Goal: Information Seeking & Learning: Learn about a topic

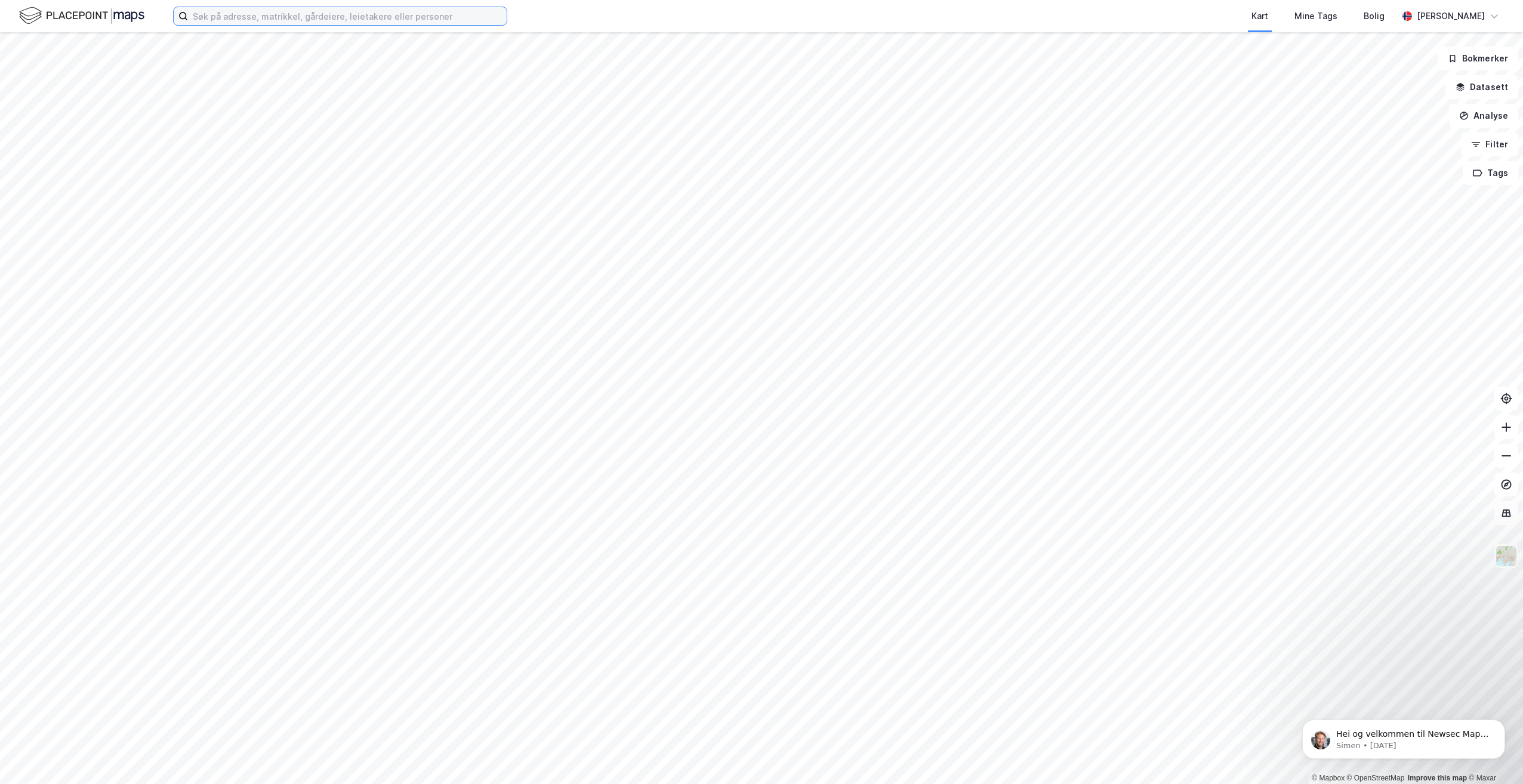
click at [208, 20] on input at bounding box center [348, 15] width 319 height 18
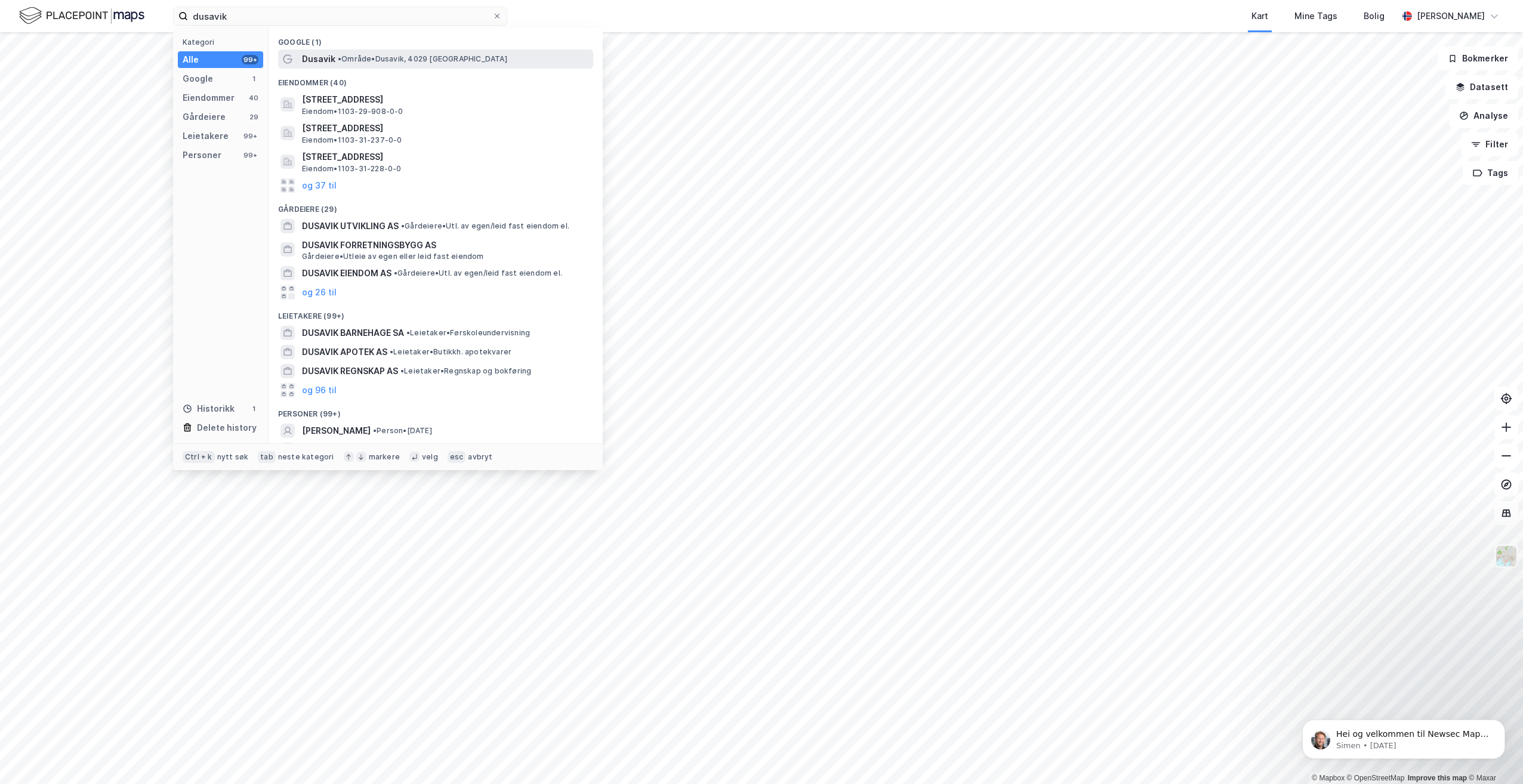
click at [439, 58] on span "• Område • [GEOGRAPHIC_DATA], [GEOGRAPHIC_DATA]" at bounding box center [423, 60] width 169 height 10
drag, startPoint x: 254, startPoint y: 22, endPoint x: 175, endPoint y: 16, distance: 79.2
click at [175, 16] on label "dusavik" at bounding box center [340, 16] width 334 height 19
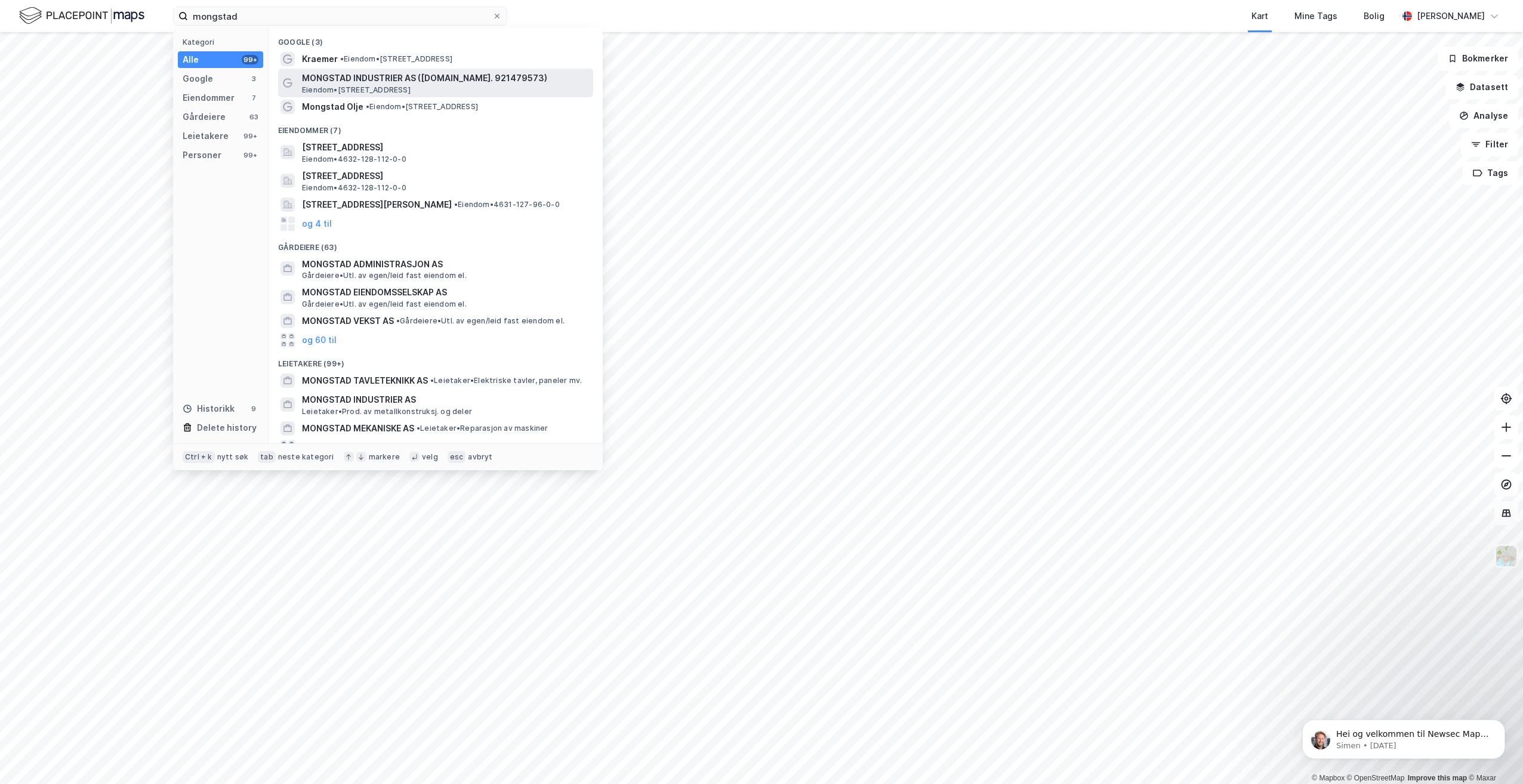
click at [415, 83] on span "MONGSTAD INDUSTRIER AS ([DOMAIN_NAME]. 921479573)" at bounding box center [445, 78] width 286 height 14
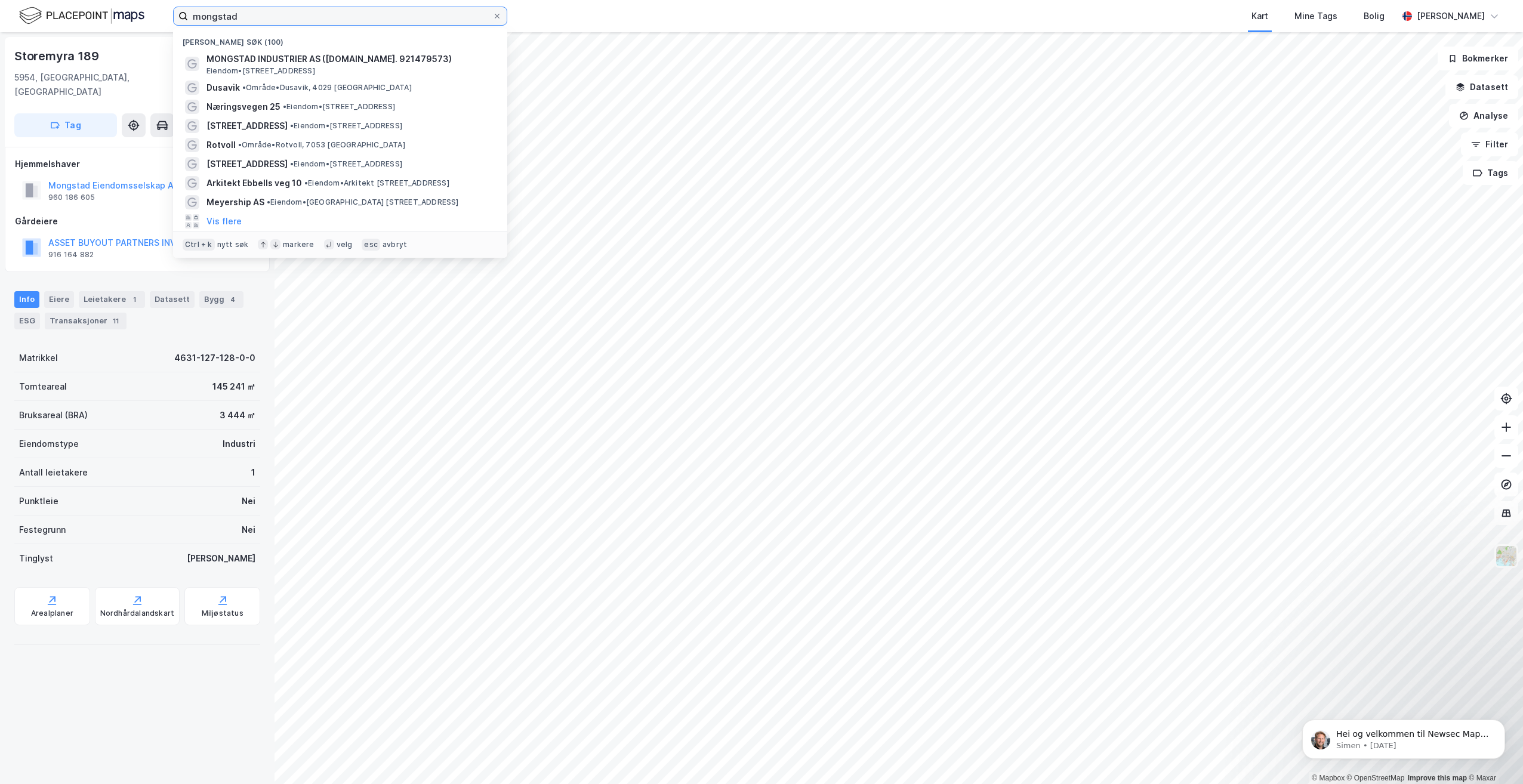
click at [420, 19] on input "mongstad" at bounding box center [340, 15] width 305 height 18
drag, startPoint x: 266, startPoint y: 16, endPoint x: 166, endPoint y: 15, distance: 100.0
click at [166, 15] on div "mongstad Nylige søk (100) MONGSTAD INDUSTRIER AS ([DOMAIN_NAME]. 921479573) Eie…" at bounding box center [761, 16] width 1523 height 33
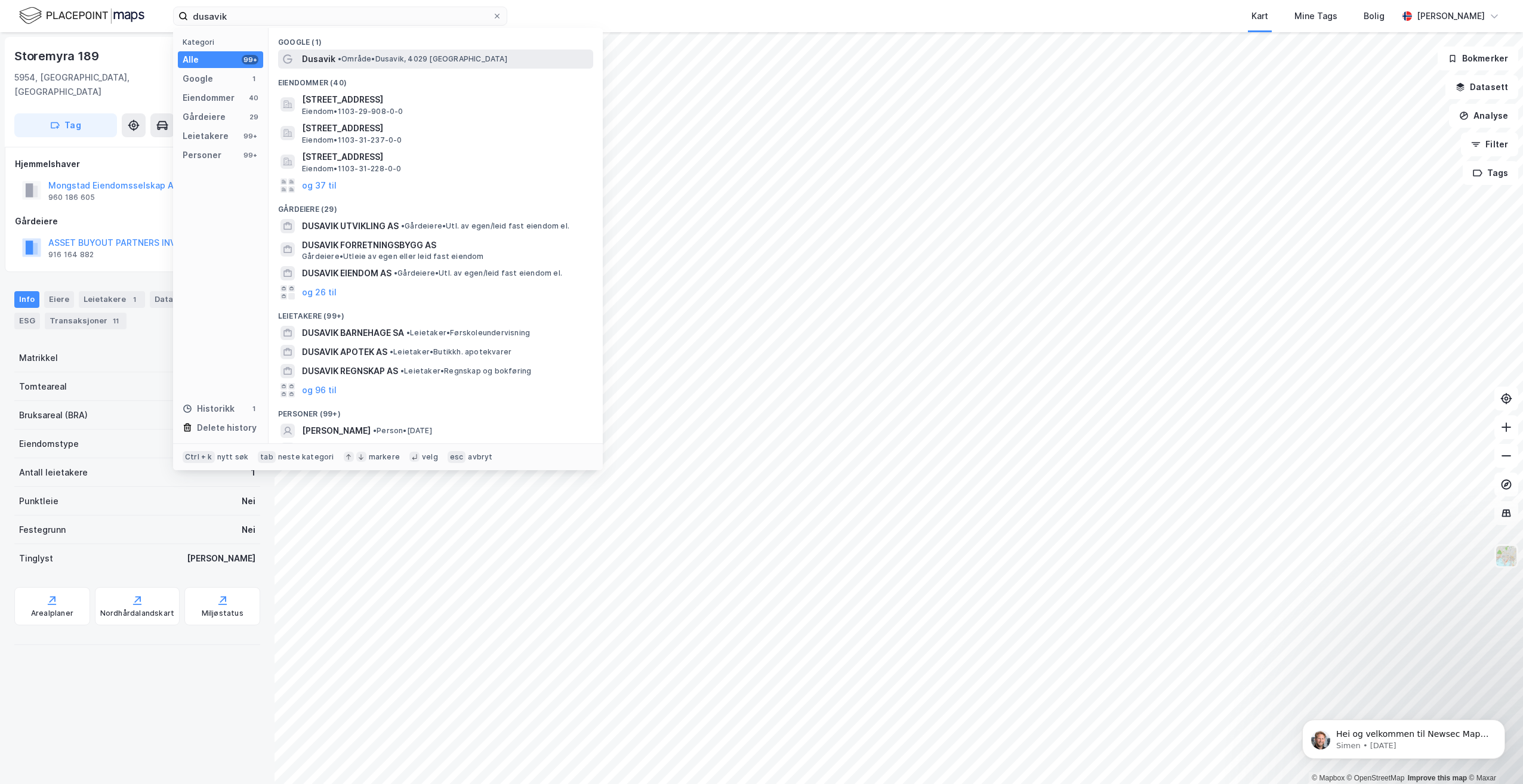
click at [456, 61] on span "• Område • [GEOGRAPHIC_DATA], [GEOGRAPHIC_DATA]" at bounding box center [423, 60] width 169 height 10
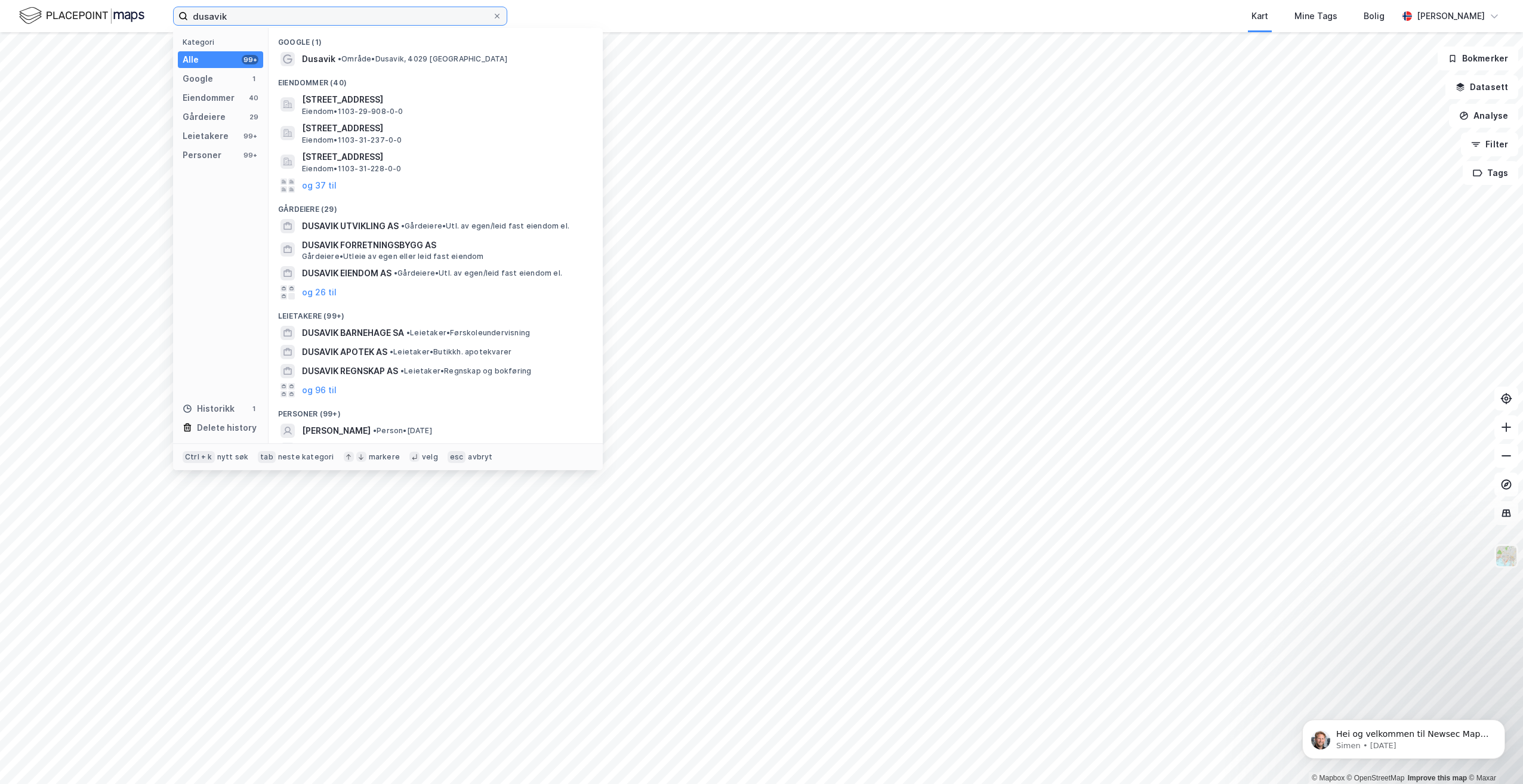
drag, startPoint x: 220, startPoint y: 16, endPoint x: 174, endPoint y: 15, distance: 46.0
click at [174, 15] on label "dusavik" at bounding box center [340, 16] width 334 height 19
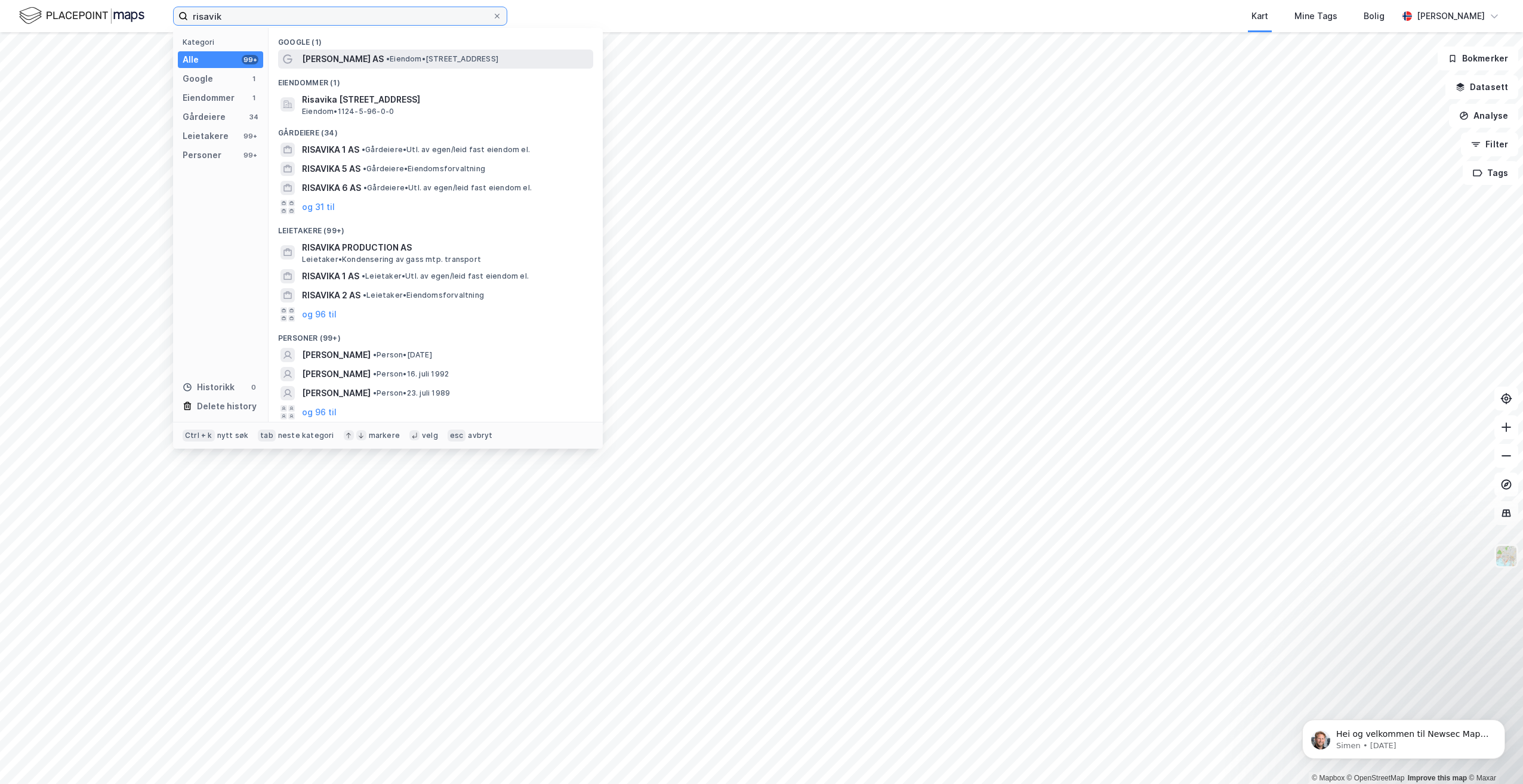
type input "risavik"
click at [428, 58] on span "• Eiendom • [STREET_ADDRESS]" at bounding box center [442, 60] width 112 height 10
